Goal: Find specific page/section: Find specific page/section

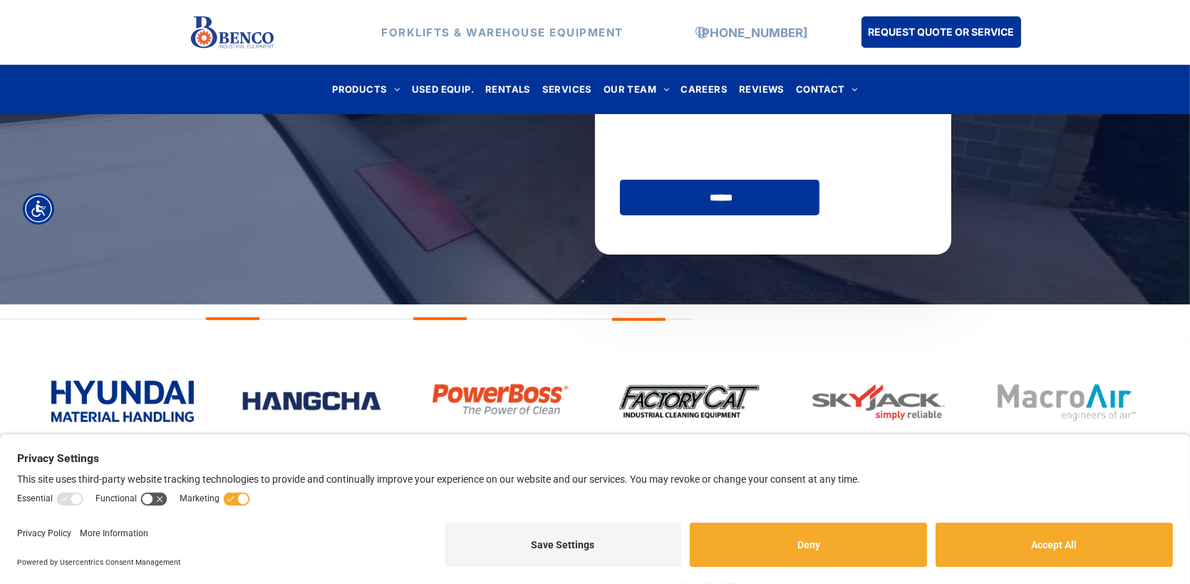
scroll to position [760, 0]
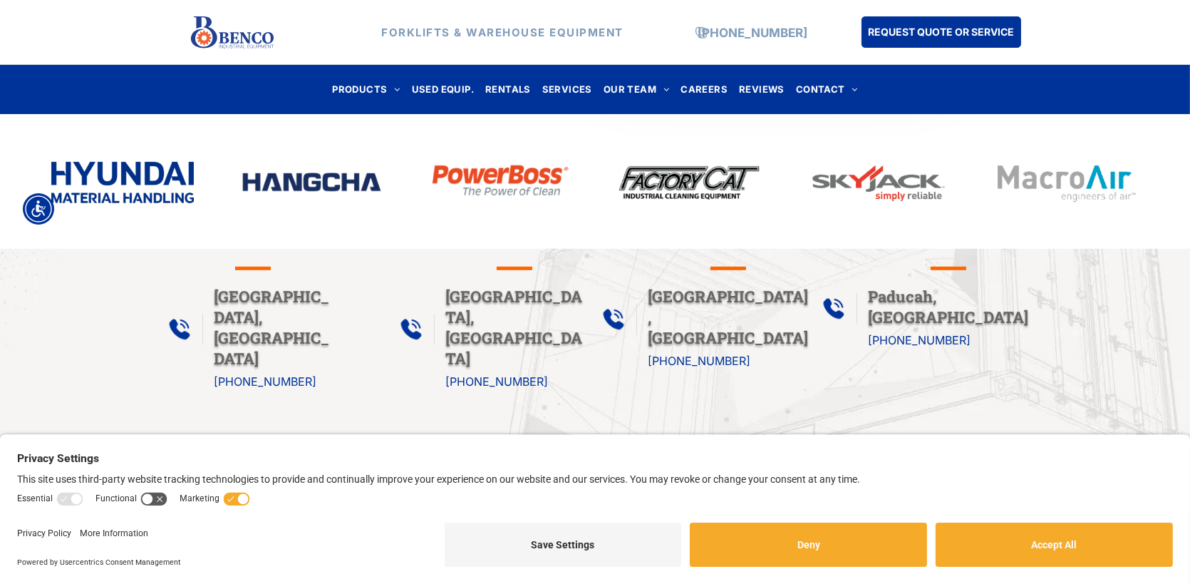
click at [237, 289] on span "St. Louis, MO" at bounding box center [271, 327] width 115 height 83
click at [265, 300] on span "St. Louis, MO" at bounding box center [271, 327] width 115 height 83
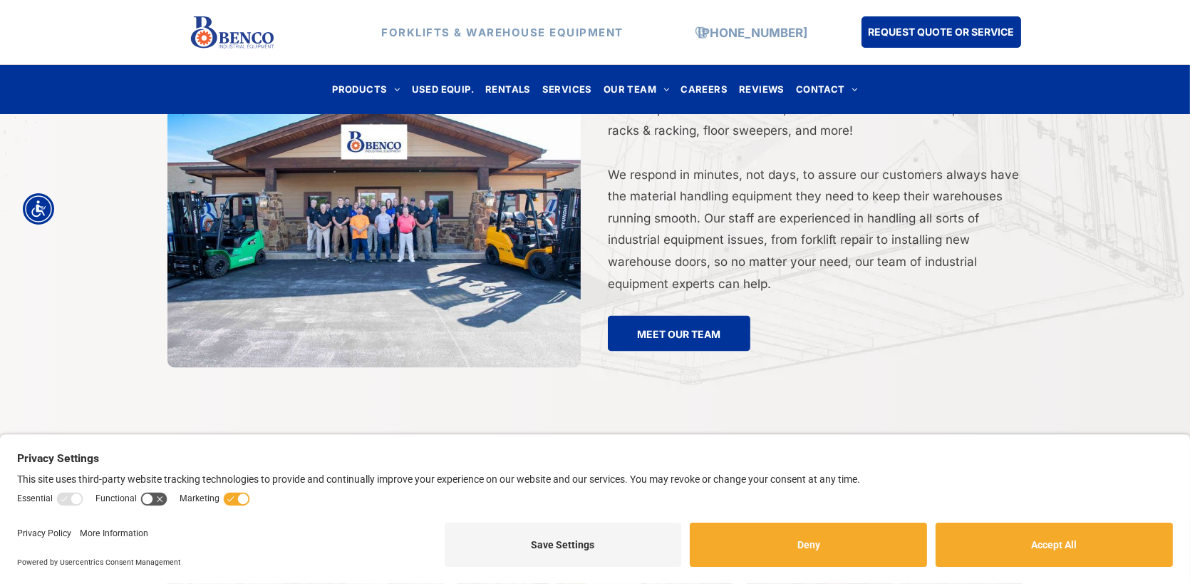
scroll to position [2851, 0]
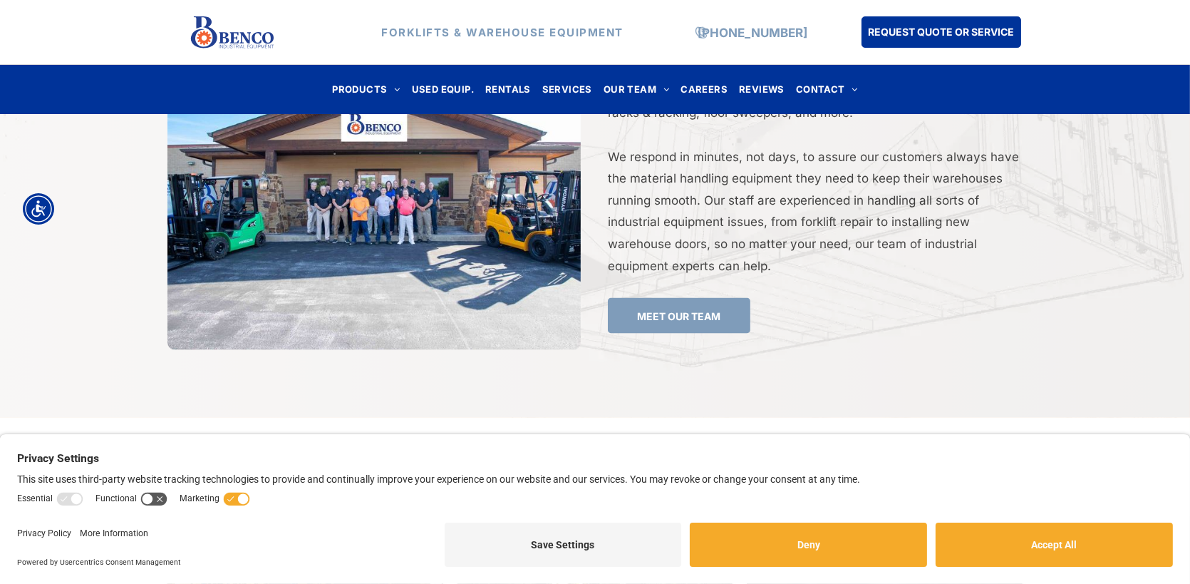
click at [660, 303] on span "MEET OUR TEAM" at bounding box center [678, 316] width 83 height 26
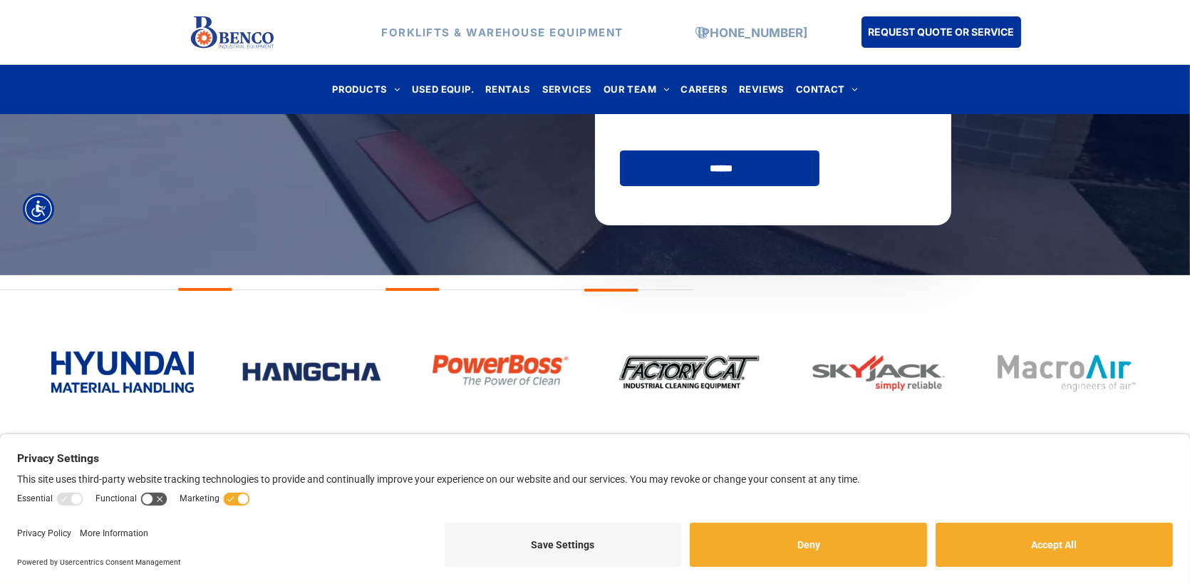
scroll to position [760, 0]
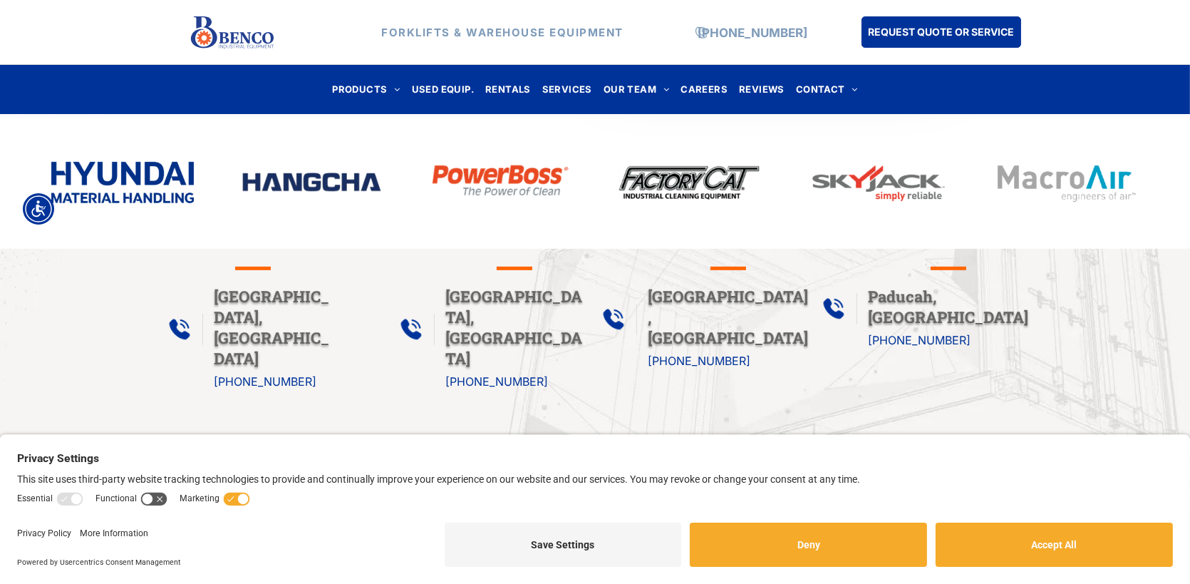
click at [552, 298] on span "West Plains, MO" at bounding box center [513, 327] width 137 height 83
click at [513, 294] on span "West Plains, MO" at bounding box center [513, 327] width 137 height 83
click at [493, 302] on span "West Plains, MO" at bounding box center [513, 327] width 137 height 83
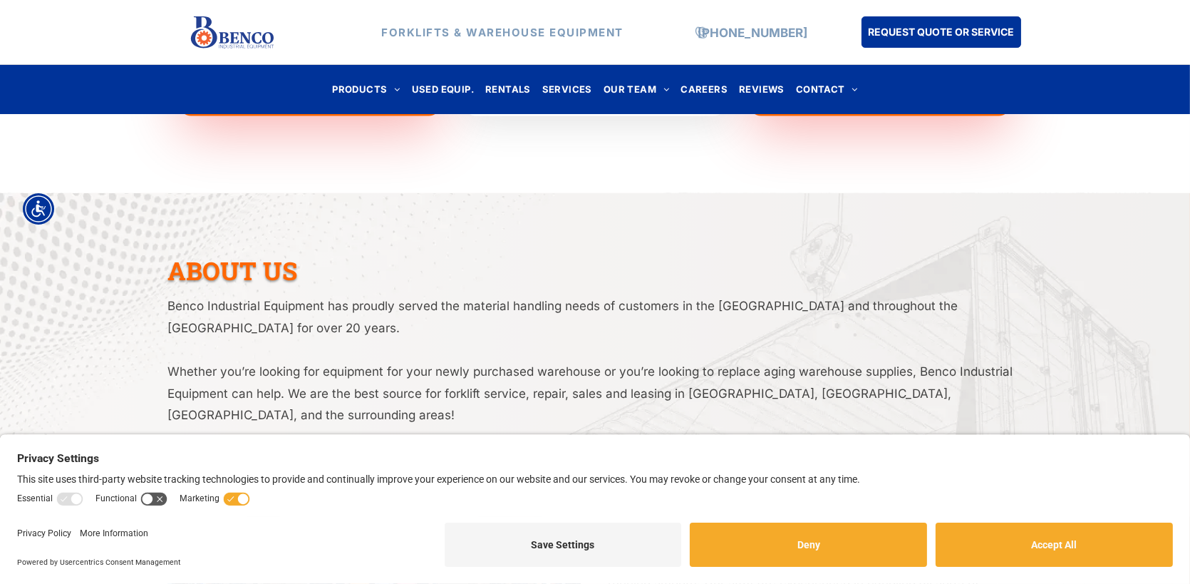
scroll to position [1900, 0]
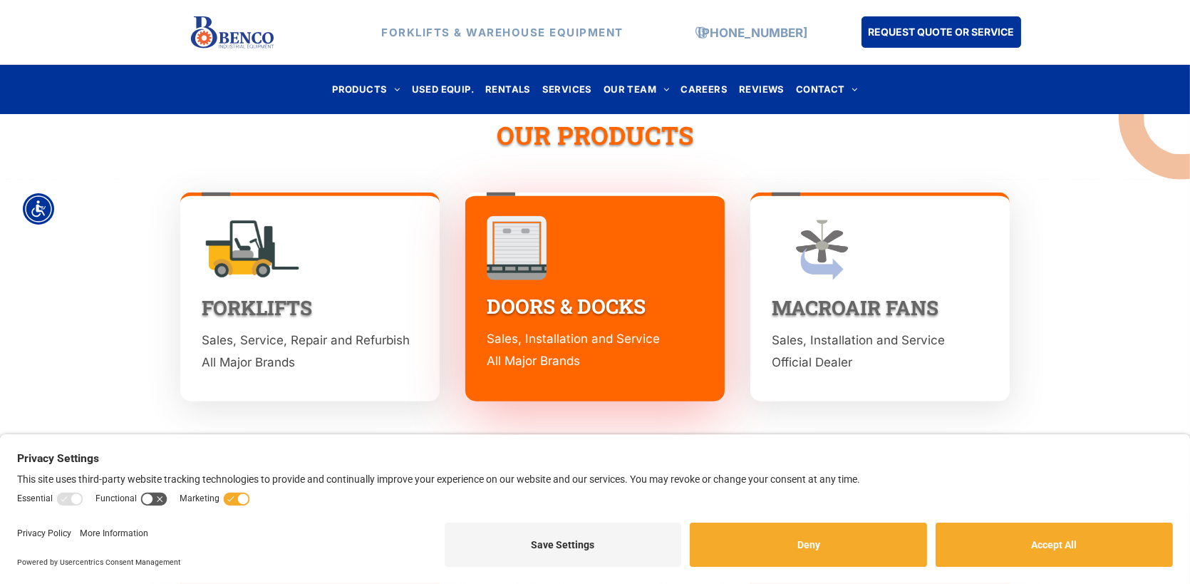
click at [313, 329] on p "Sales, Service, Repair and Refurbish All Major Brands" at bounding box center [310, 350] width 217 height 43
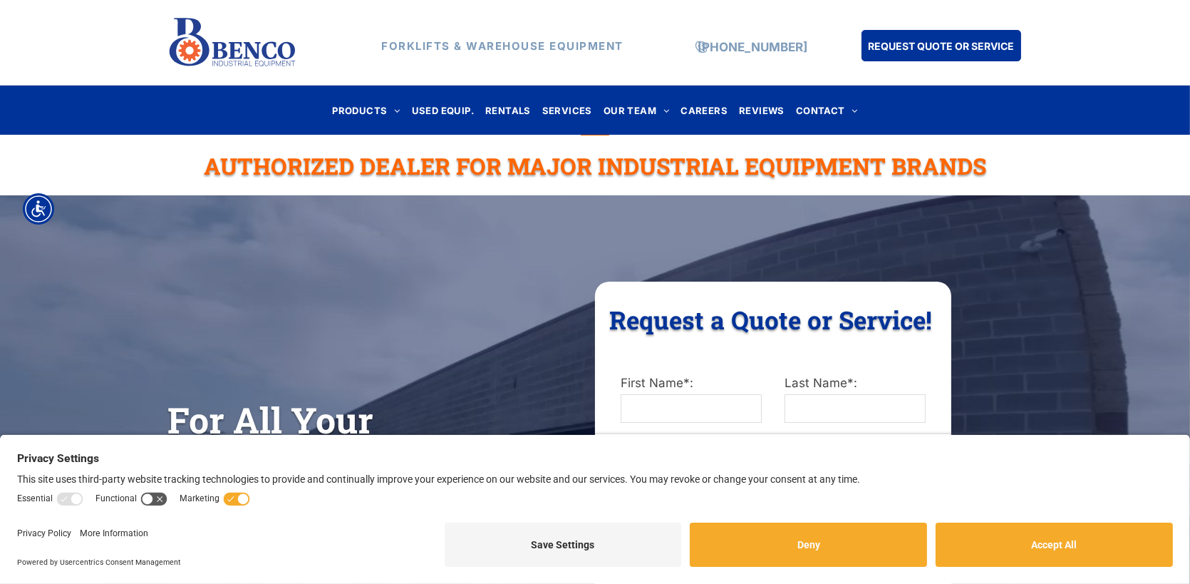
scroll to position [0, 0]
